Goal: Navigation & Orientation: Find specific page/section

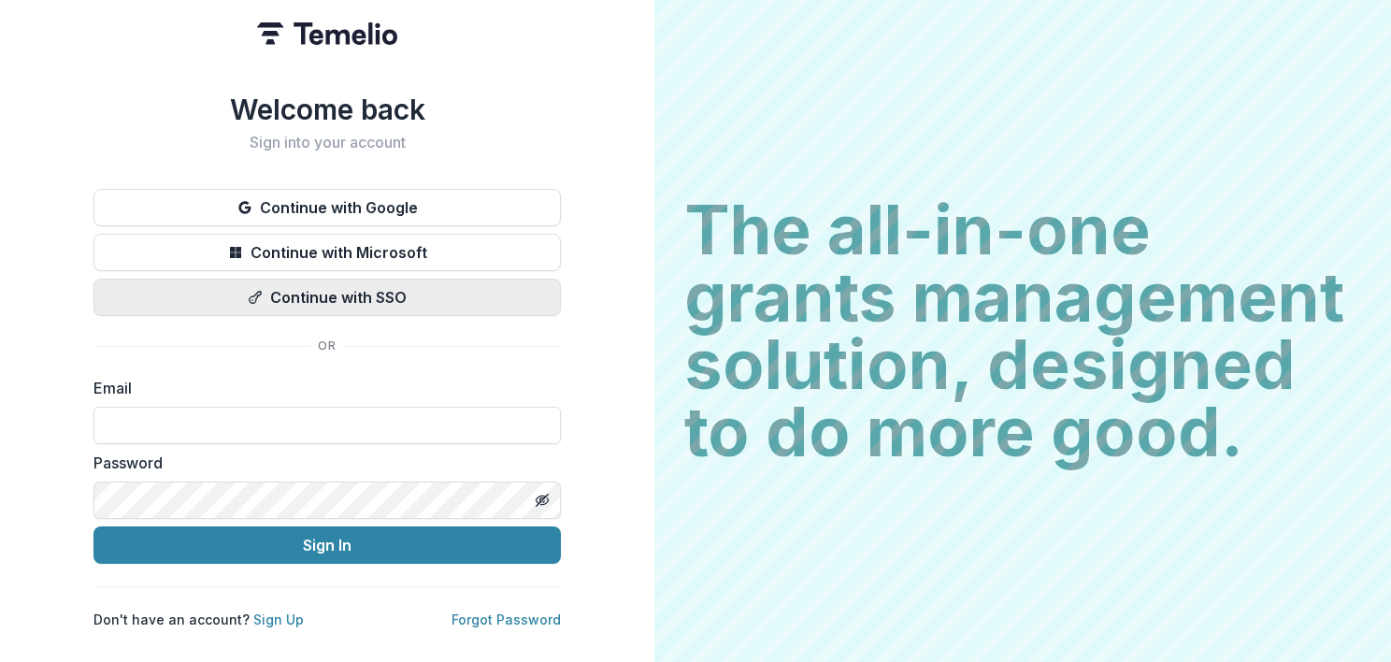
click at [423, 293] on button "Continue with SSO" at bounding box center [326, 297] width 467 height 37
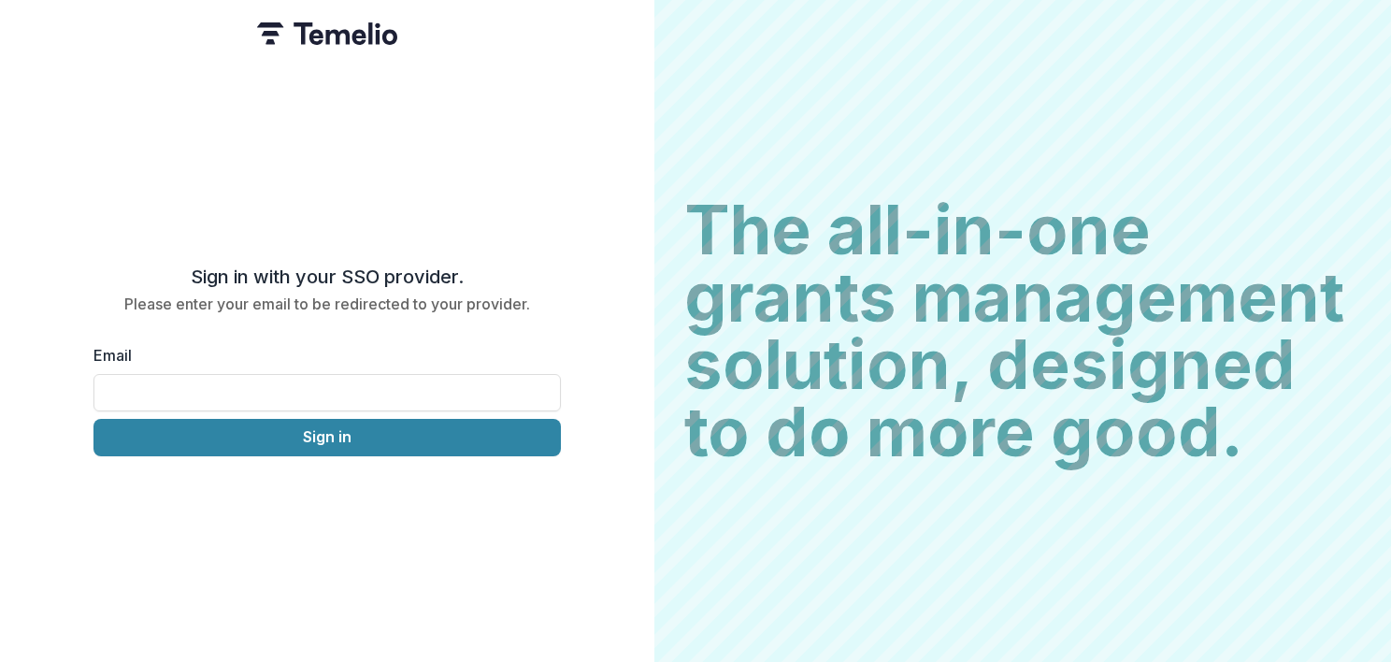
click at [140, 355] on label "Email" at bounding box center [321, 355] width 456 height 22
click at [140, 374] on input "Email" at bounding box center [326, 392] width 467 height 37
type input "**********"
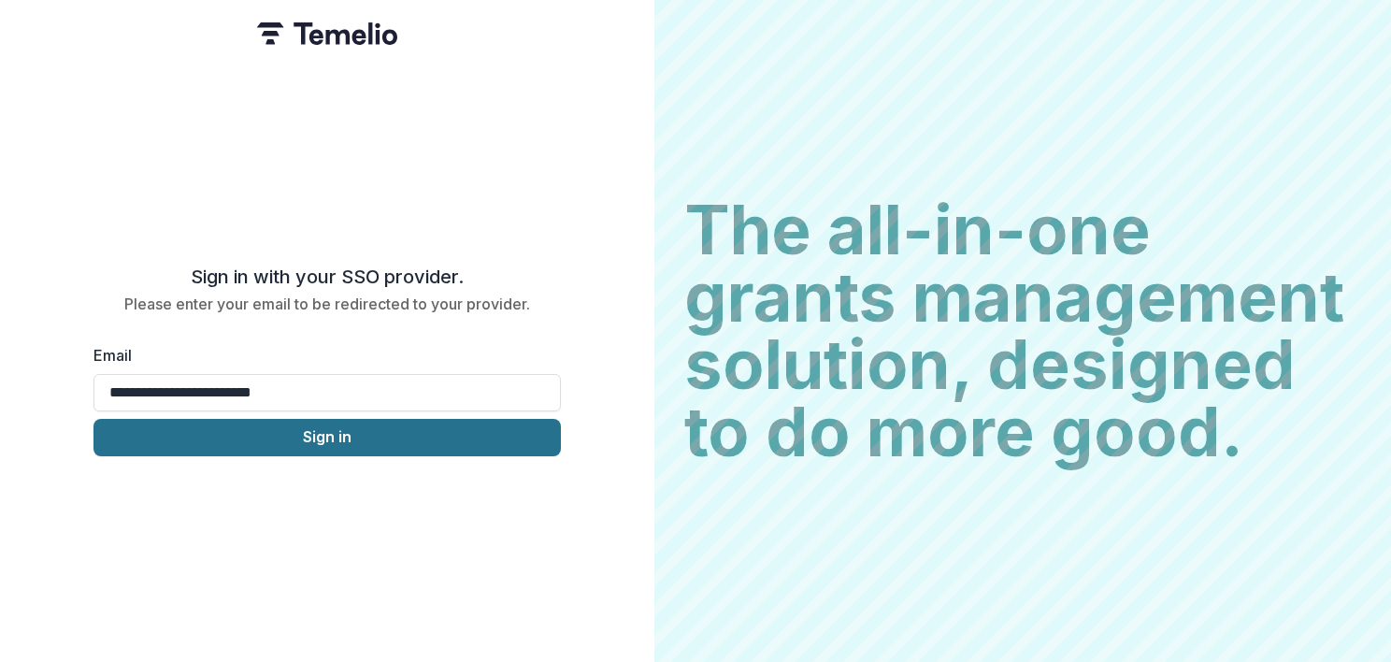
click at [297, 441] on button "Sign in" at bounding box center [326, 437] width 467 height 37
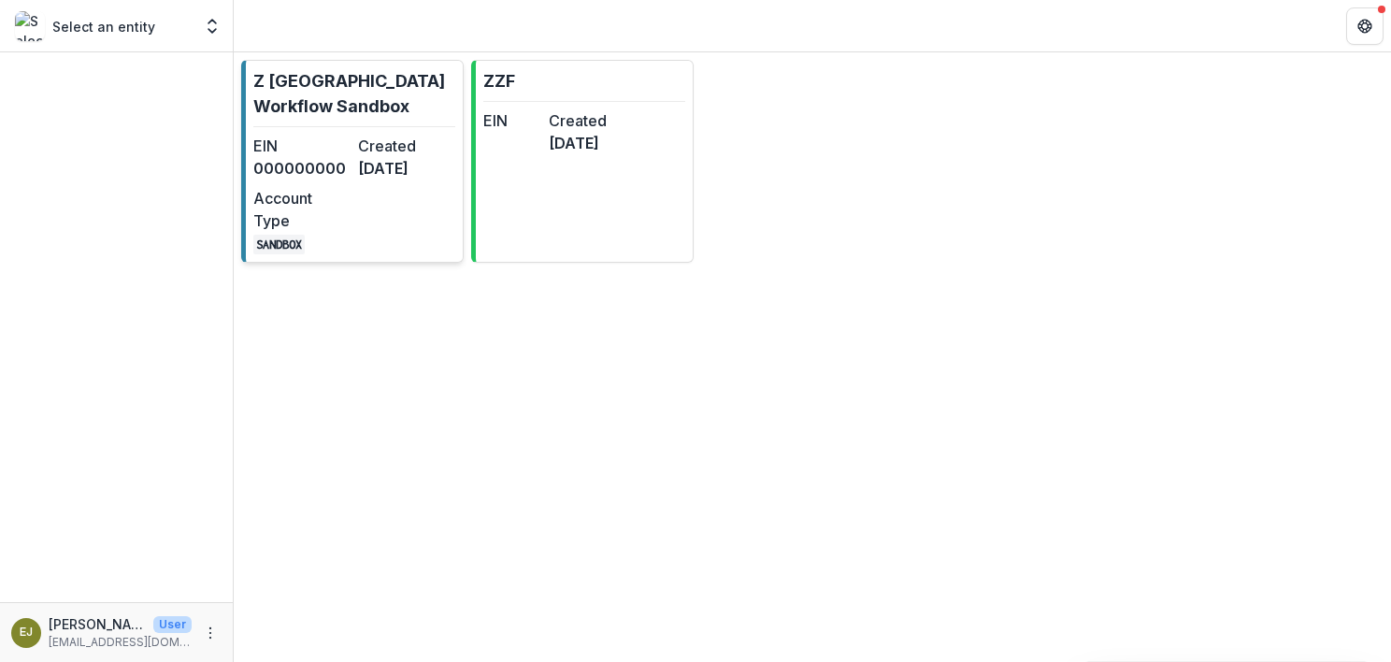
drag, startPoint x: 266, startPoint y: 146, endPoint x: 340, endPoint y: 140, distance: 74.1
click at [267, 145] on dt "EIN" at bounding box center [301, 146] width 97 height 22
click at [340, 139] on dt "EIN" at bounding box center [301, 146] width 97 height 22
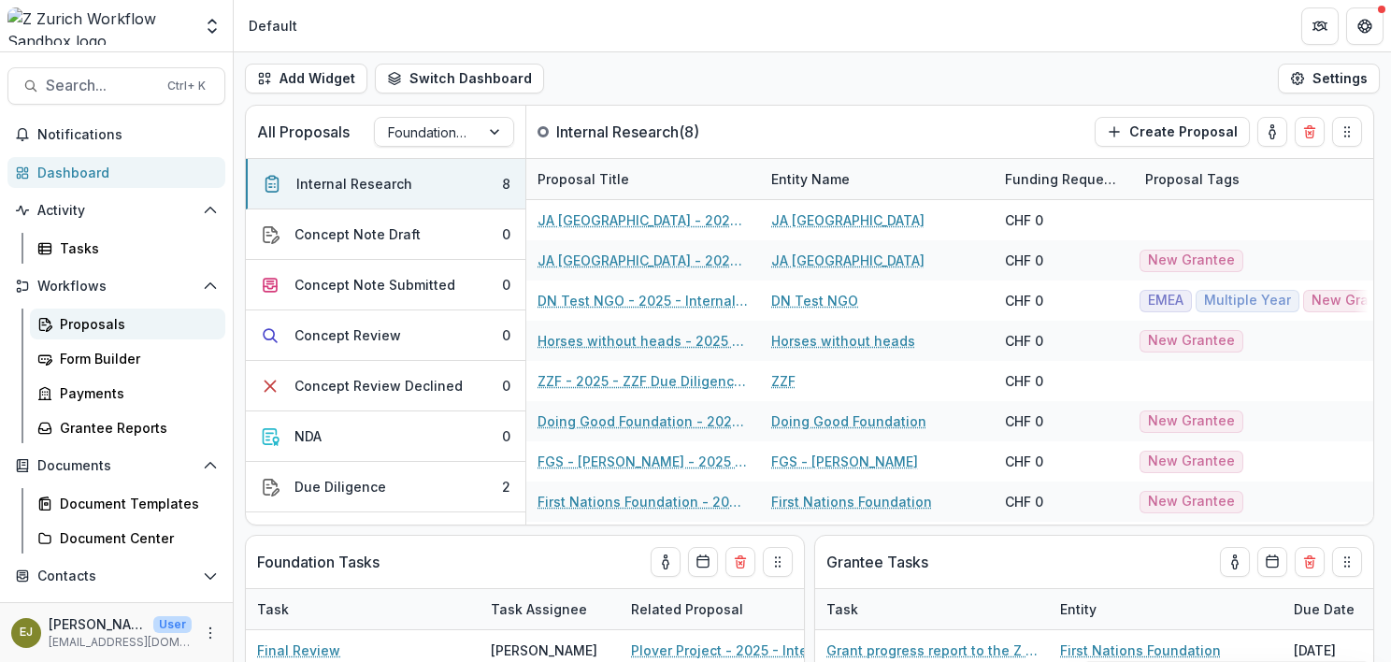
click at [82, 330] on div "Proposals" at bounding box center [135, 324] width 151 height 20
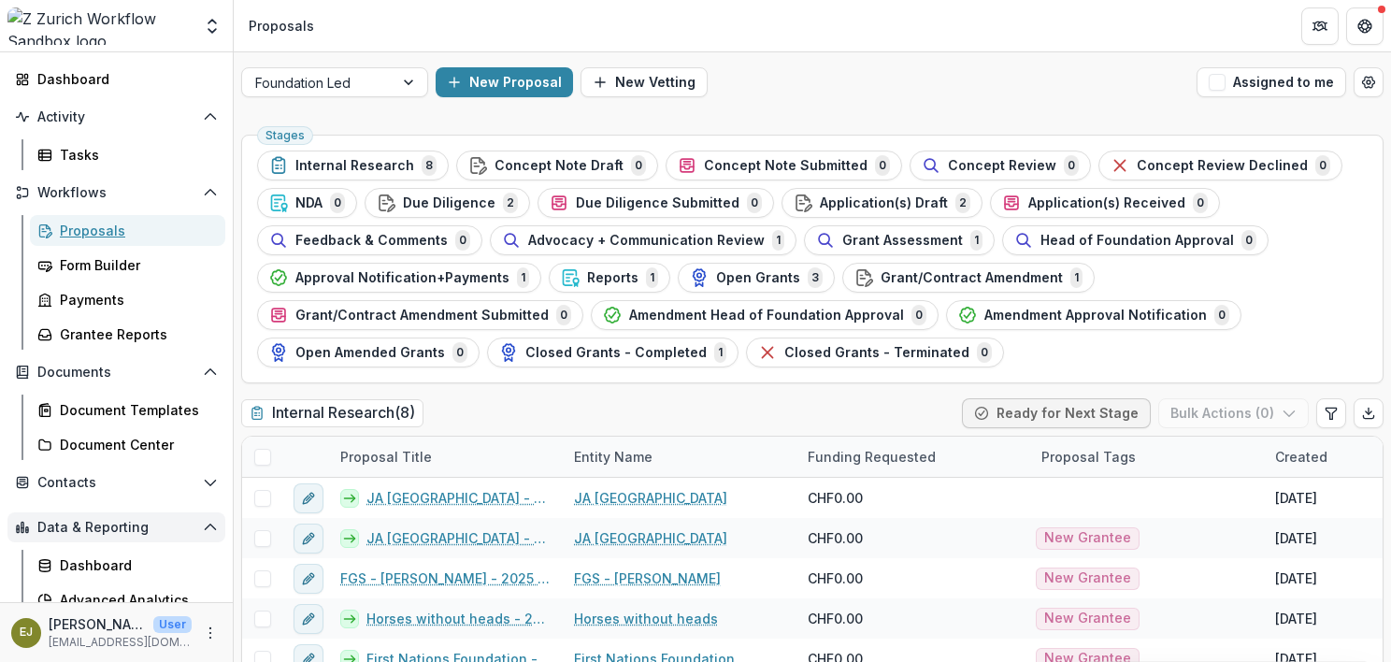
scroll to position [176, 0]
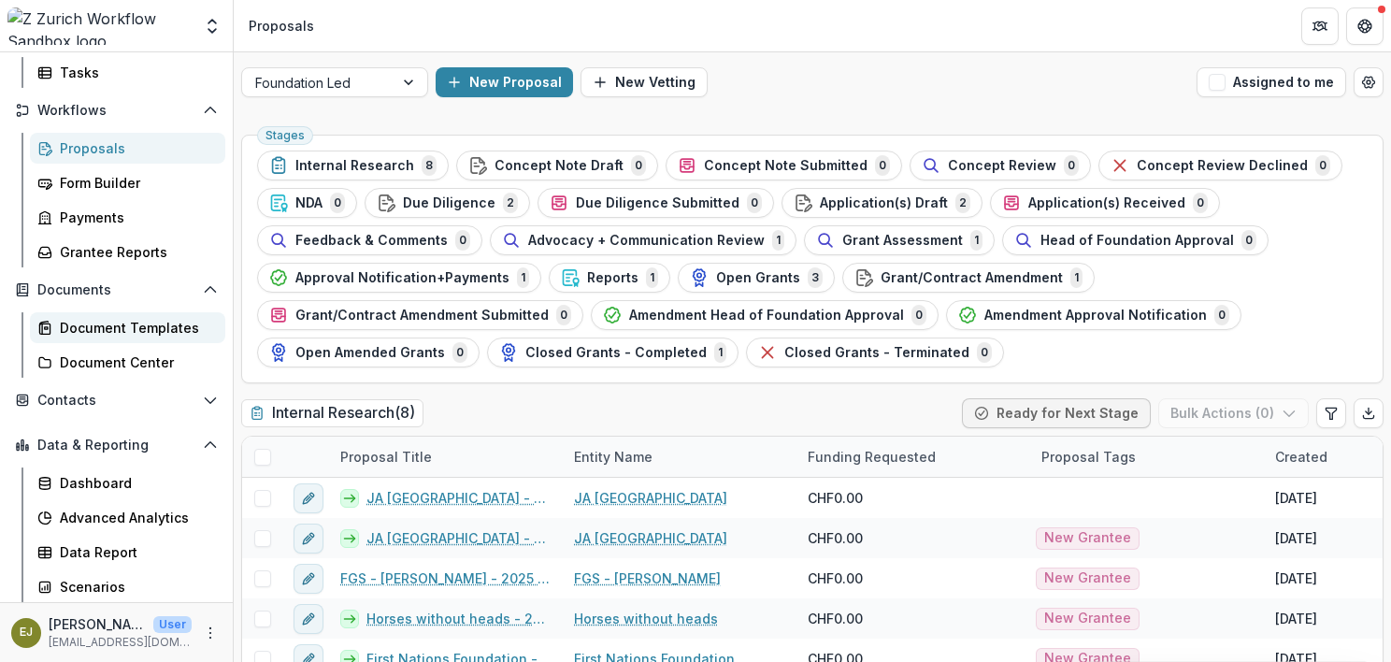
click at [124, 328] on div "Document Templates" at bounding box center [135, 328] width 151 height 20
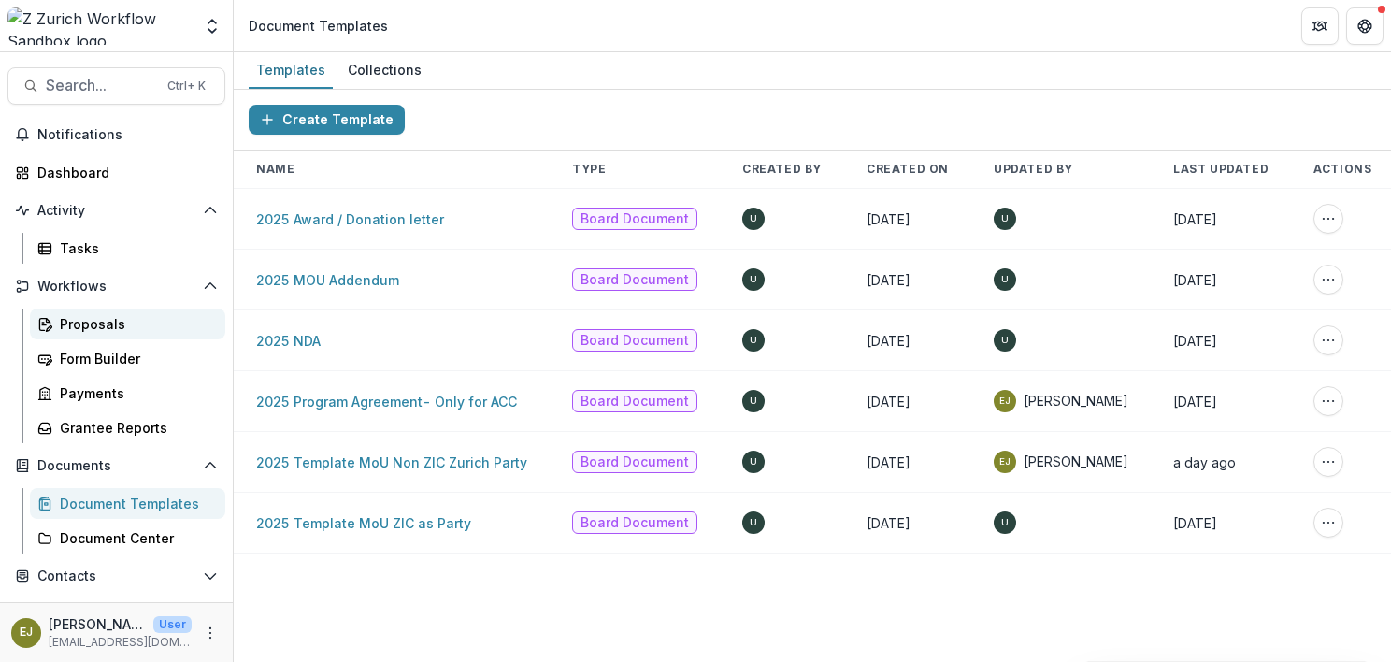
click at [103, 326] on div "Proposals" at bounding box center [135, 324] width 151 height 20
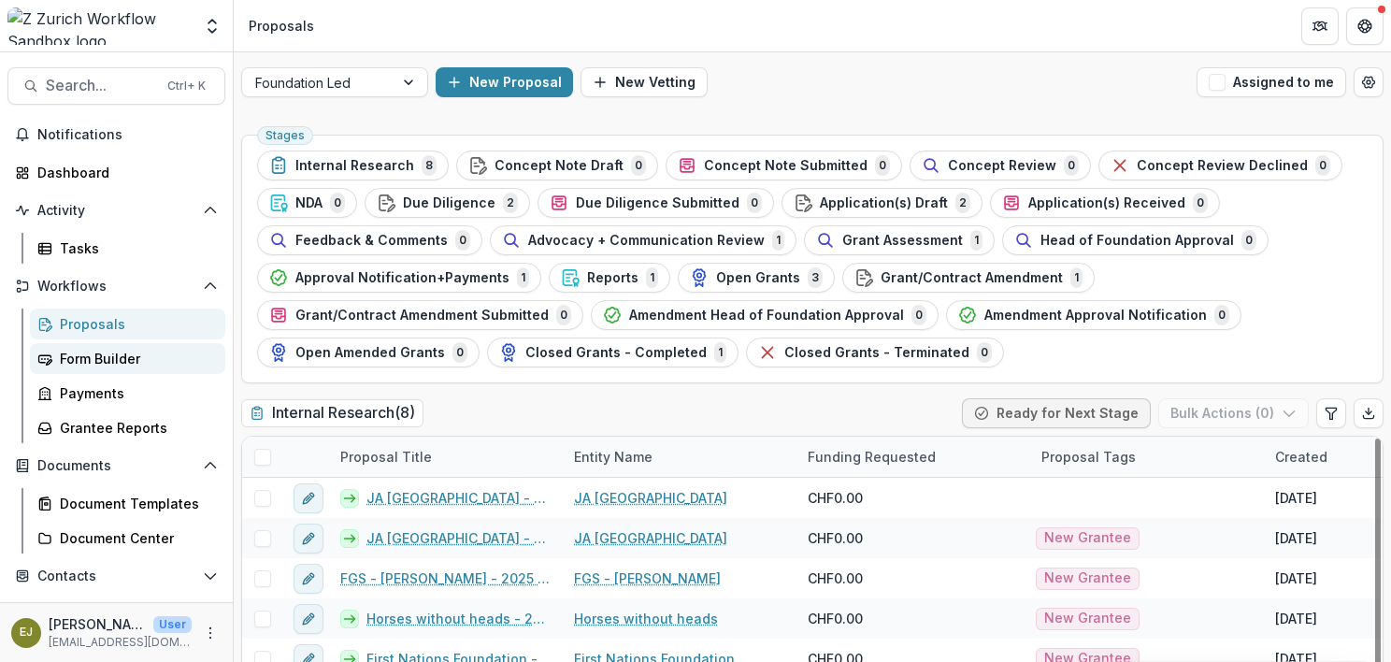
click at [102, 353] on div "Form Builder" at bounding box center [135, 359] width 151 height 20
